Goal: Information Seeking & Learning: Learn about a topic

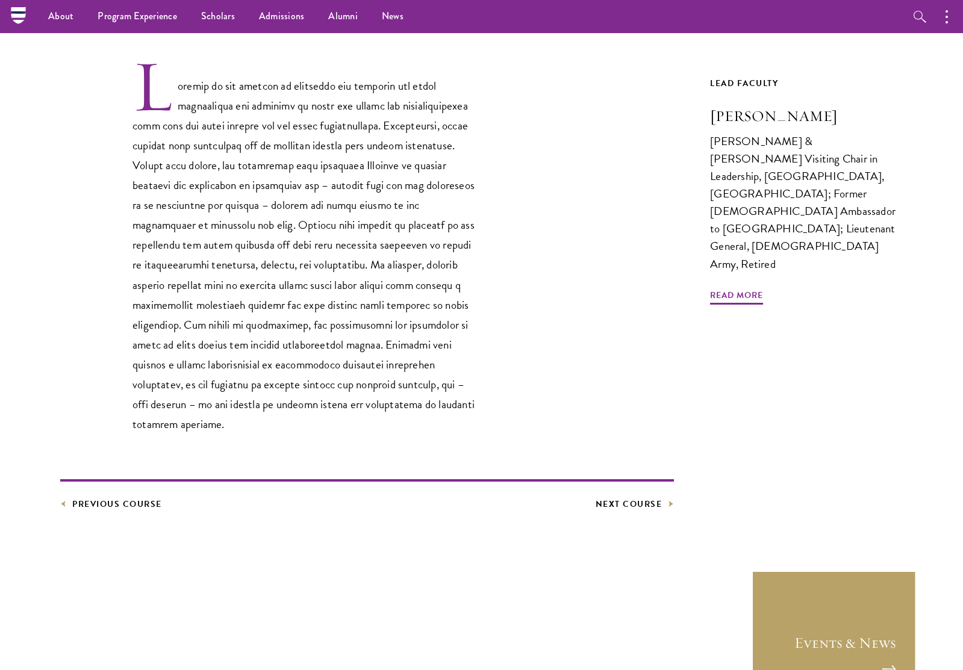
scroll to position [352, 0]
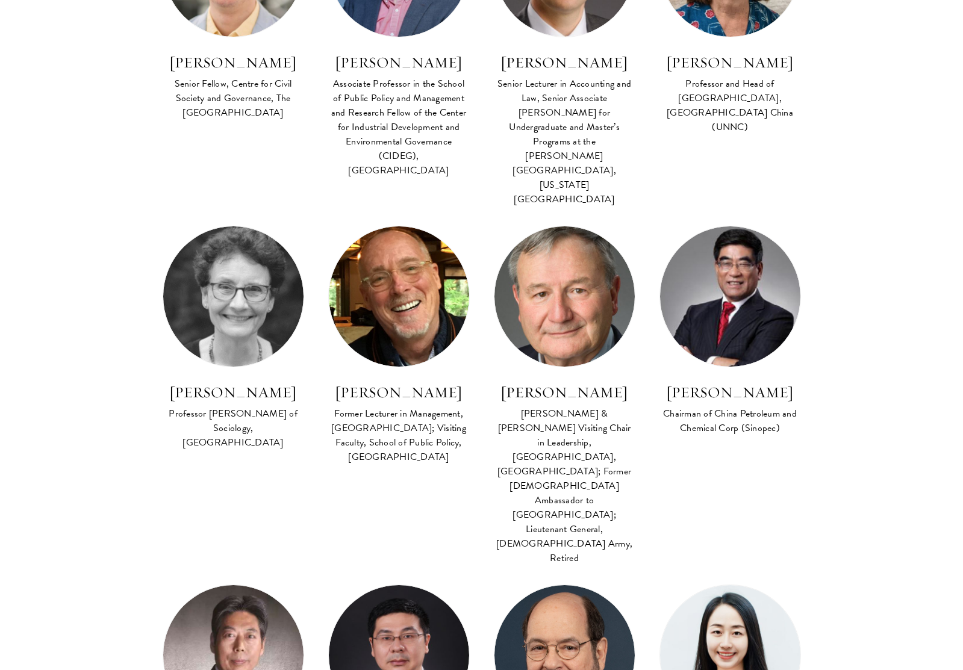
scroll to position [1086, 0]
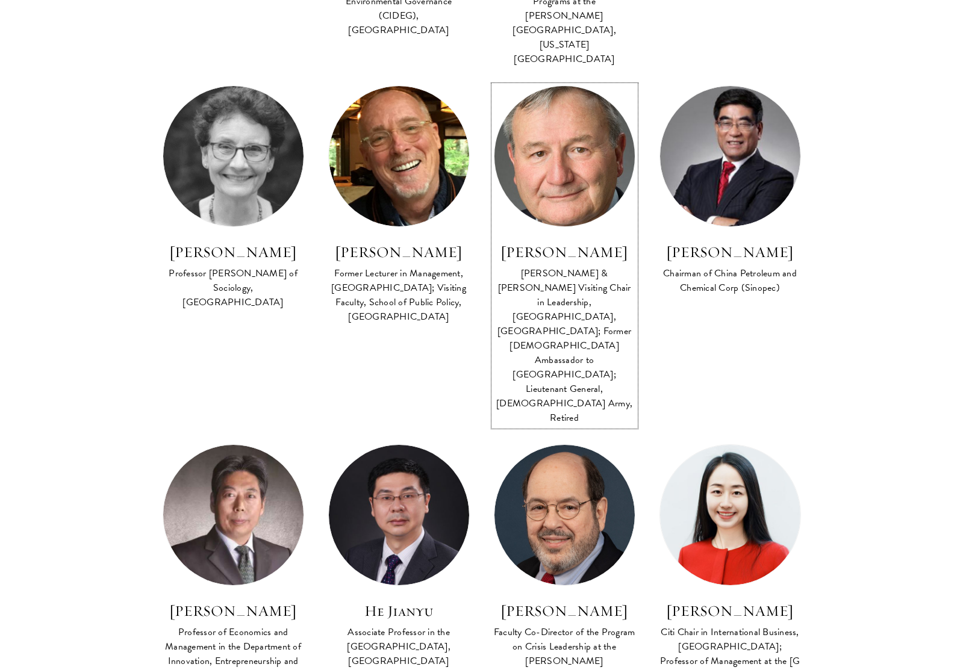
click at [563, 132] on img at bounding box center [564, 156] width 154 height 154
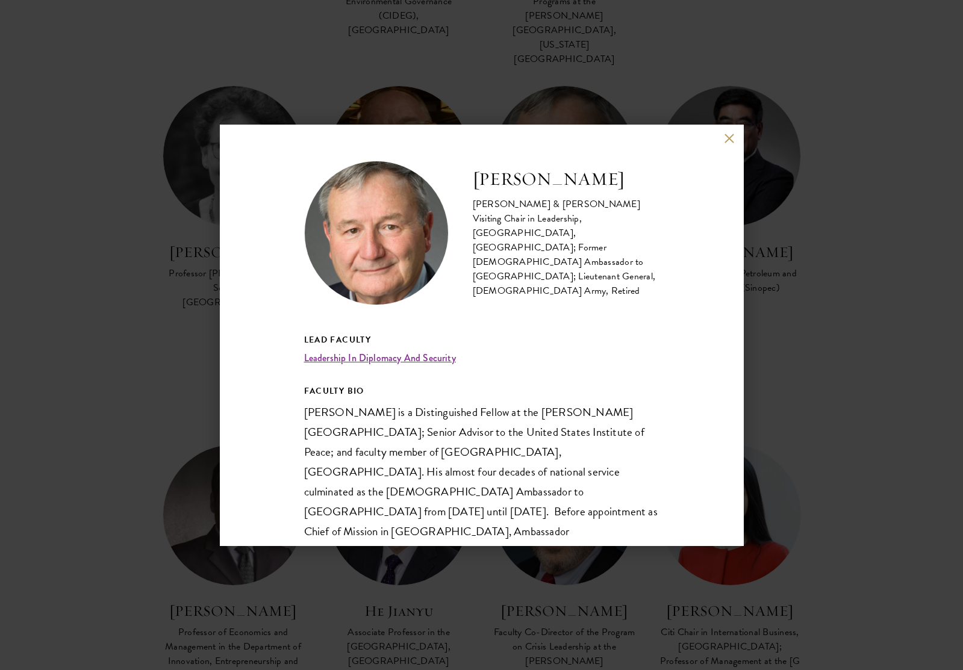
click at [88, 120] on div "Karl Eikenberry Johnson & Johnson Visiting Chair in Leadership, Schwarzman Coll…" at bounding box center [481, 335] width 963 height 670
